Goal: Task Accomplishment & Management: Complete application form

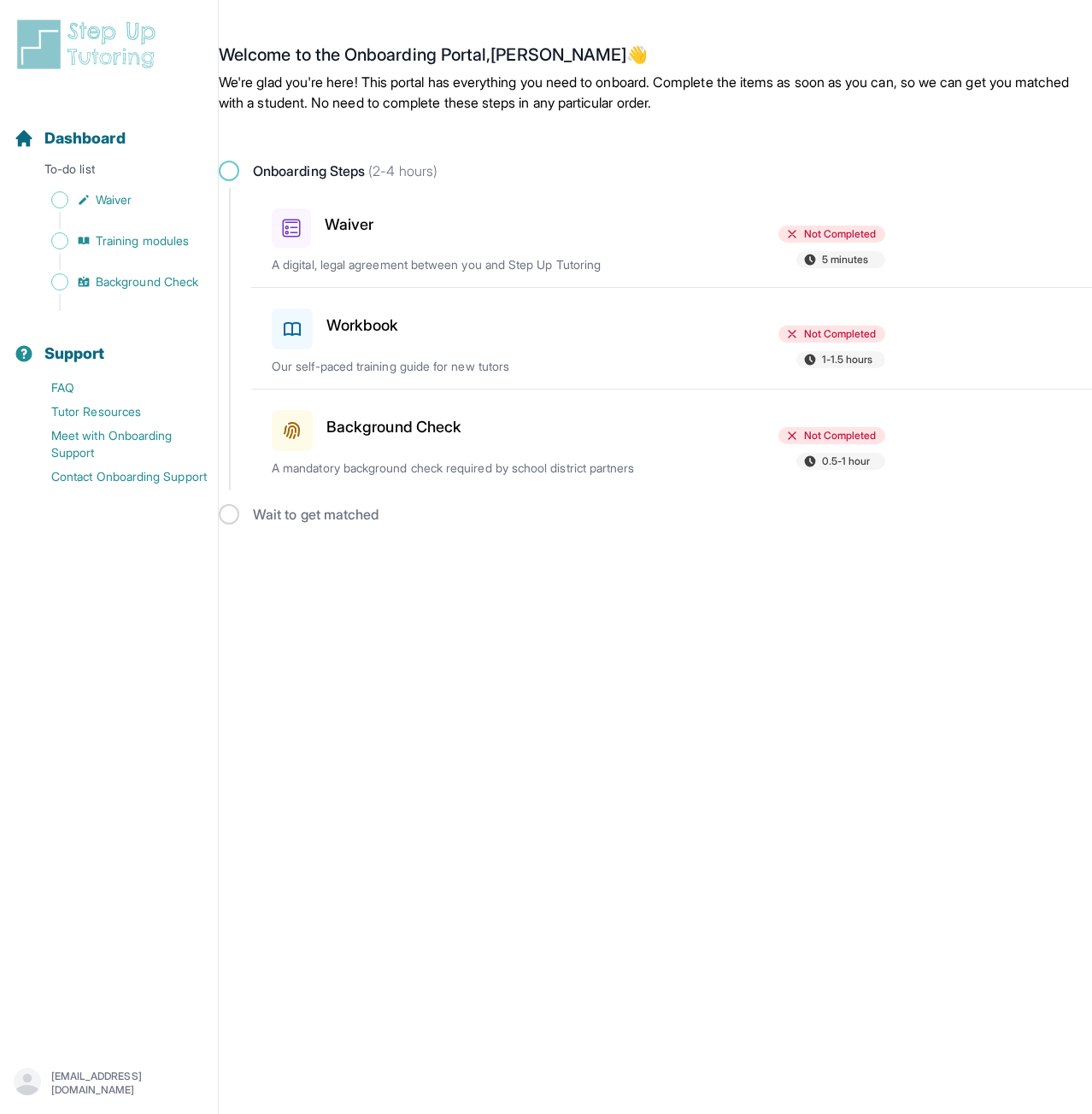
click at [351, 222] on h3 "Waiver" at bounding box center [349, 224] width 48 height 24
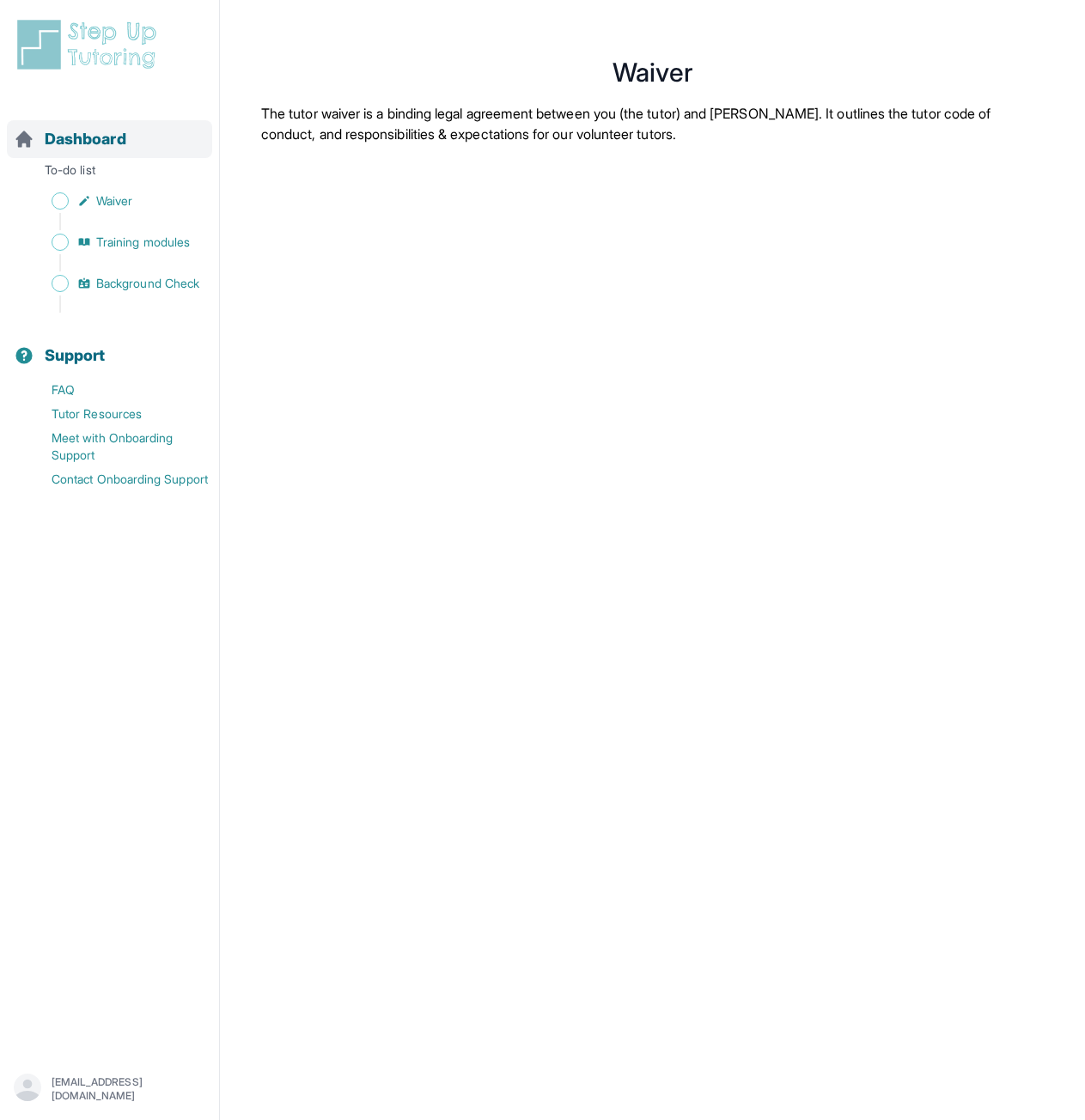
click at [71, 138] on span "Dashboard" at bounding box center [85, 139] width 81 height 24
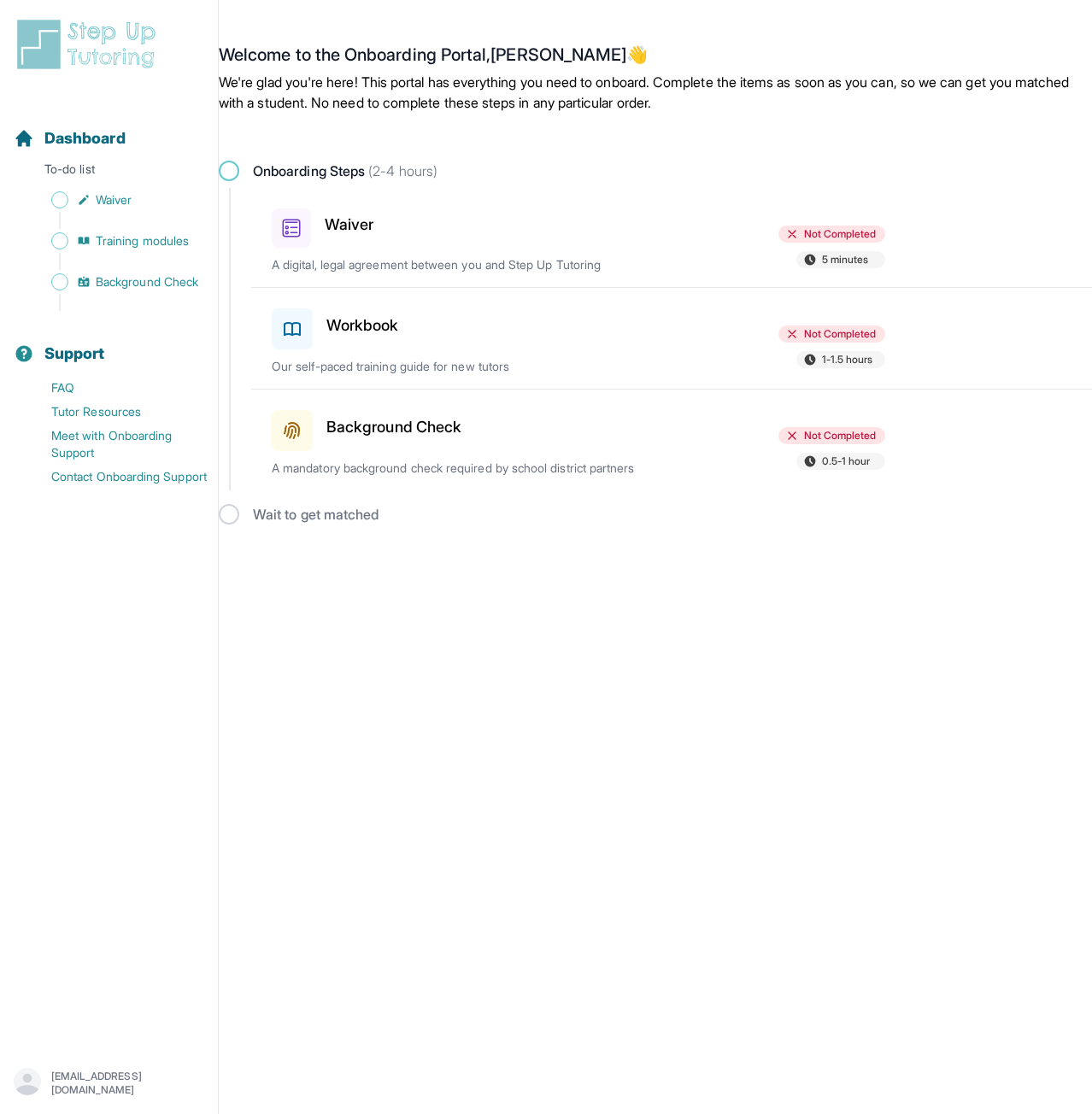
click at [534, 252] on div "Waiver Not Completed 5 minutes A digital, legal agreement between you and Step …" at bounding box center [682, 237] width 820 height 99
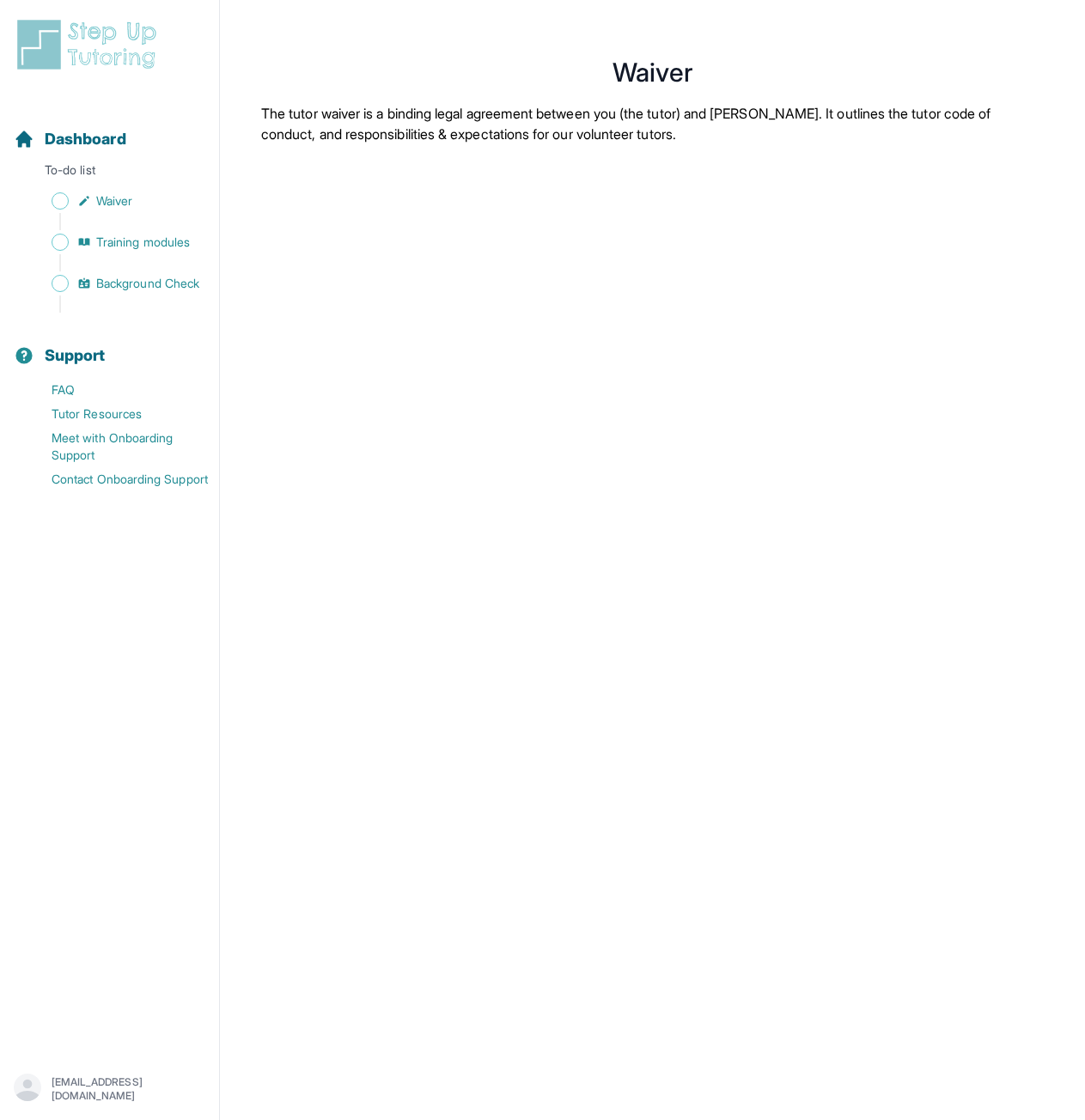
click at [906, 135] on p "The tutor waiver is a binding legal agreement between you (the tutor) and StepU…" at bounding box center [652, 124] width 783 height 41
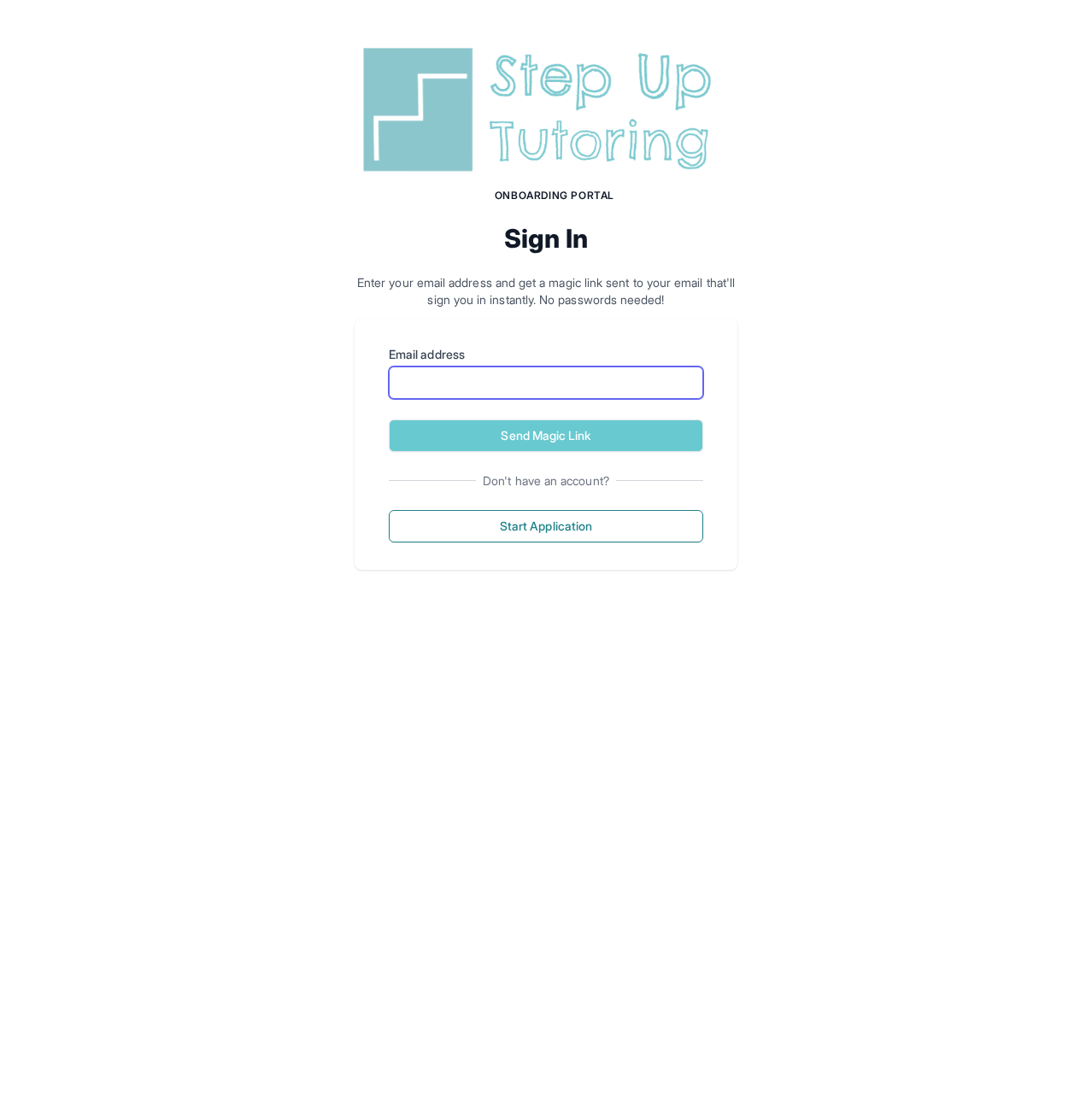
click at [503, 385] on input "Email address" at bounding box center [546, 382] width 315 height 32
type input "**********"
